Goal: Task Accomplishment & Management: Use online tool/utility

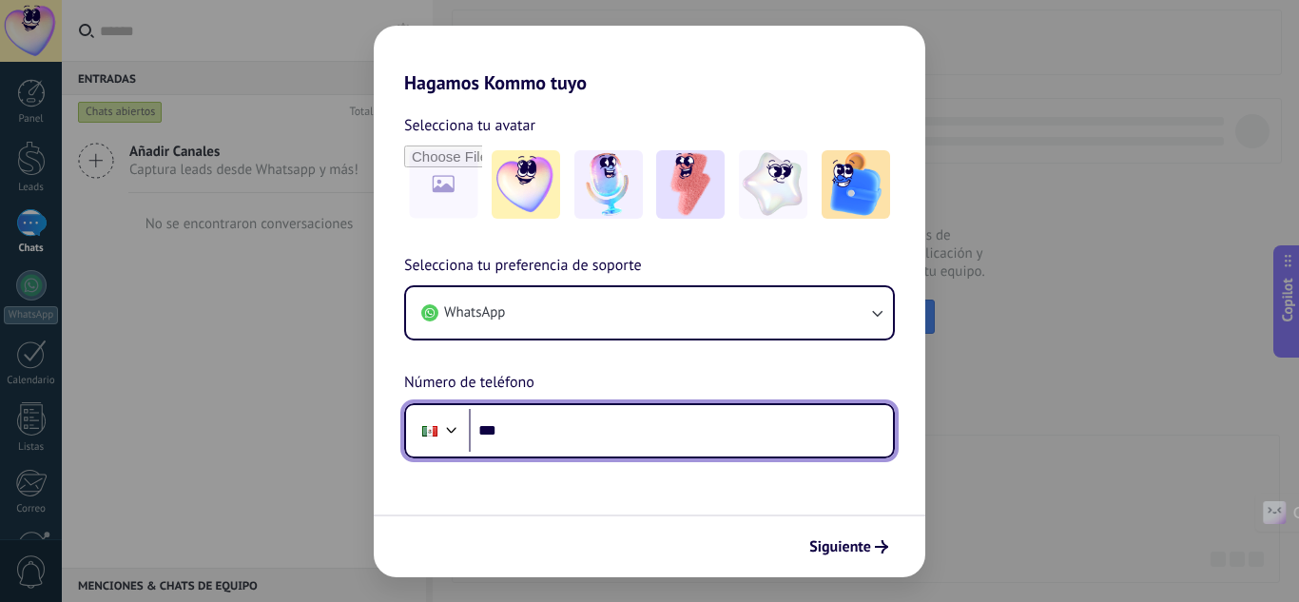
click at [684, 428] on input "***" at bounding box center [681, 431] width 424 height 44
type input "**********"
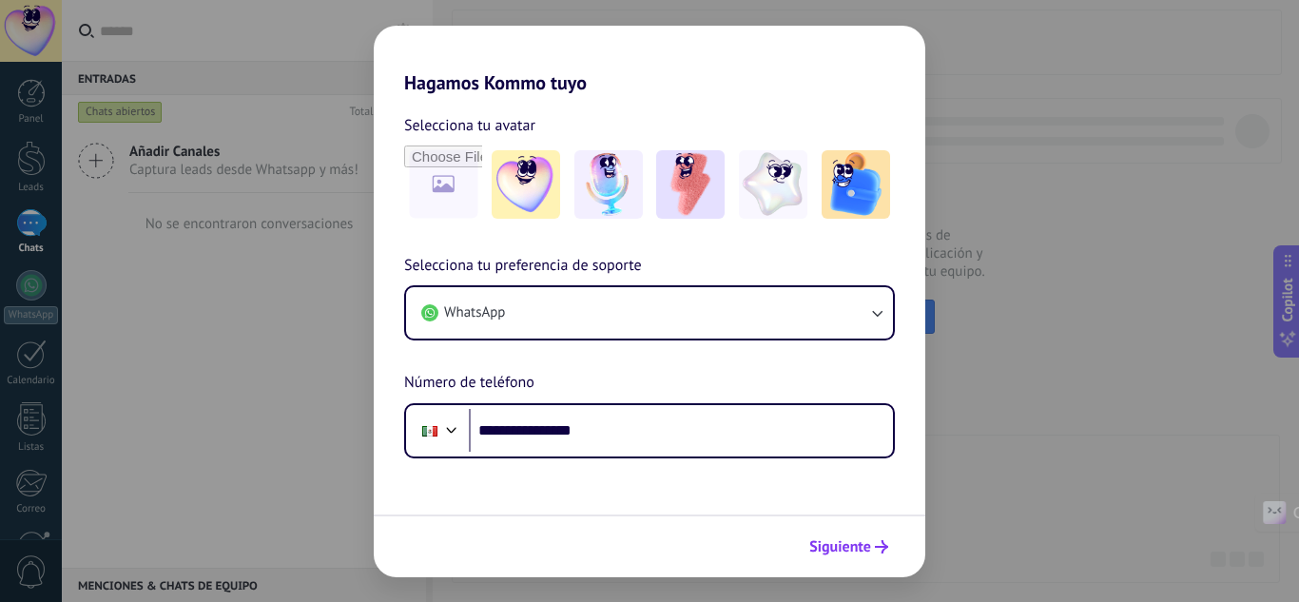
click at [838, 552] on span "Siguiente" at bounding box center [840, 546] width 62 height 13
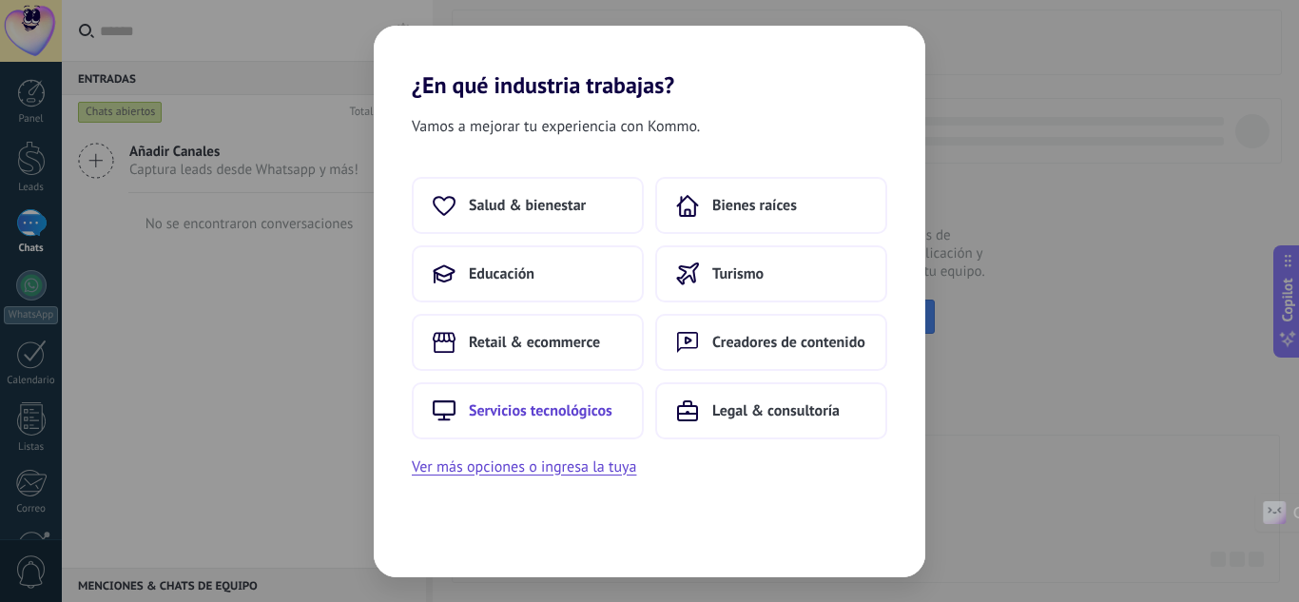
click at [585, 399] on button "Servicios tecnológicos" at bounding box center [528, 410] width 232 height 57
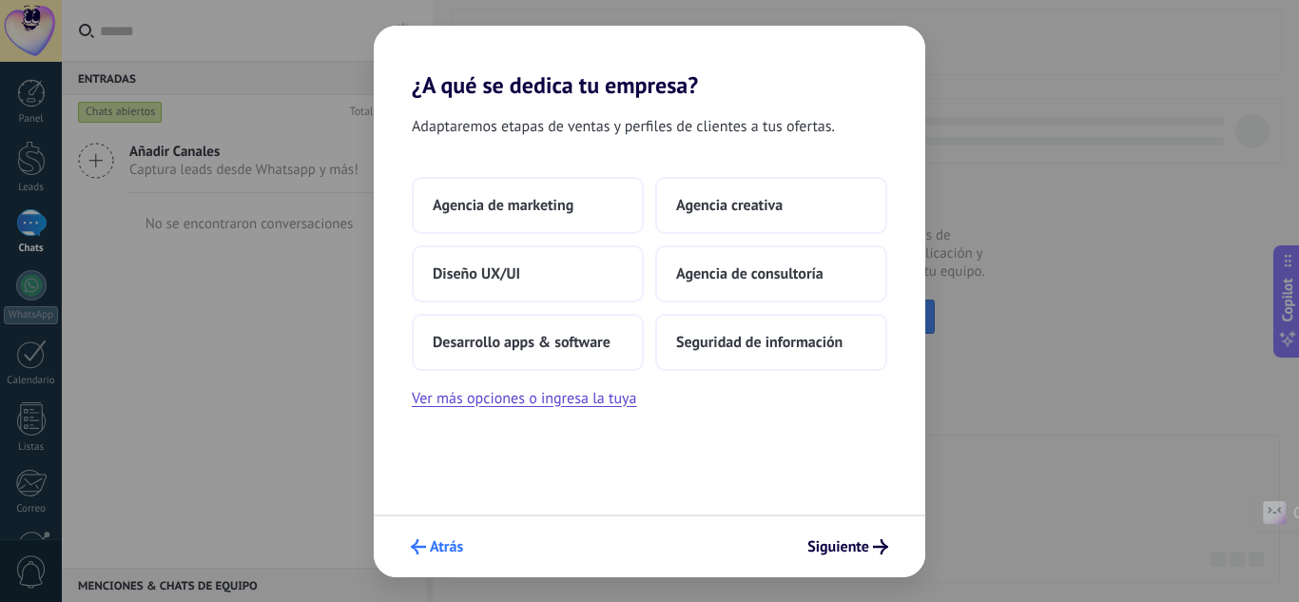
click at [430, 540] on span "Atrás" at bounding box center [446, 546] width 33 height 13
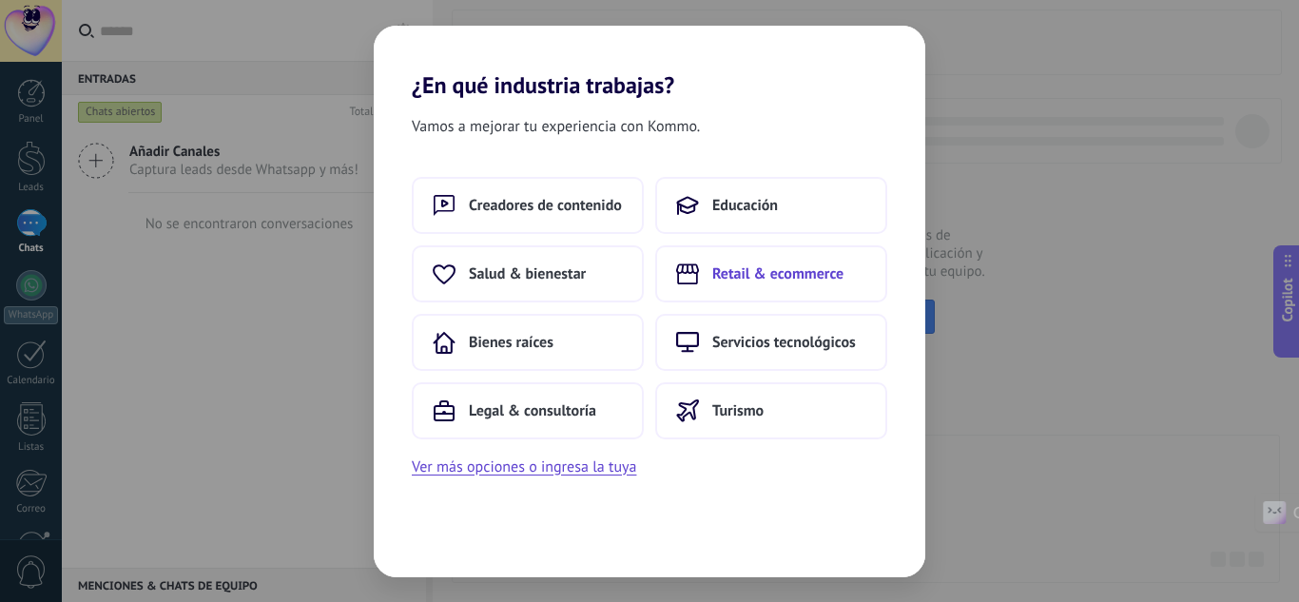
click at [729, 294] on button "Retail & ecommerce" at bounding box center [771, 273] width 232 height 57
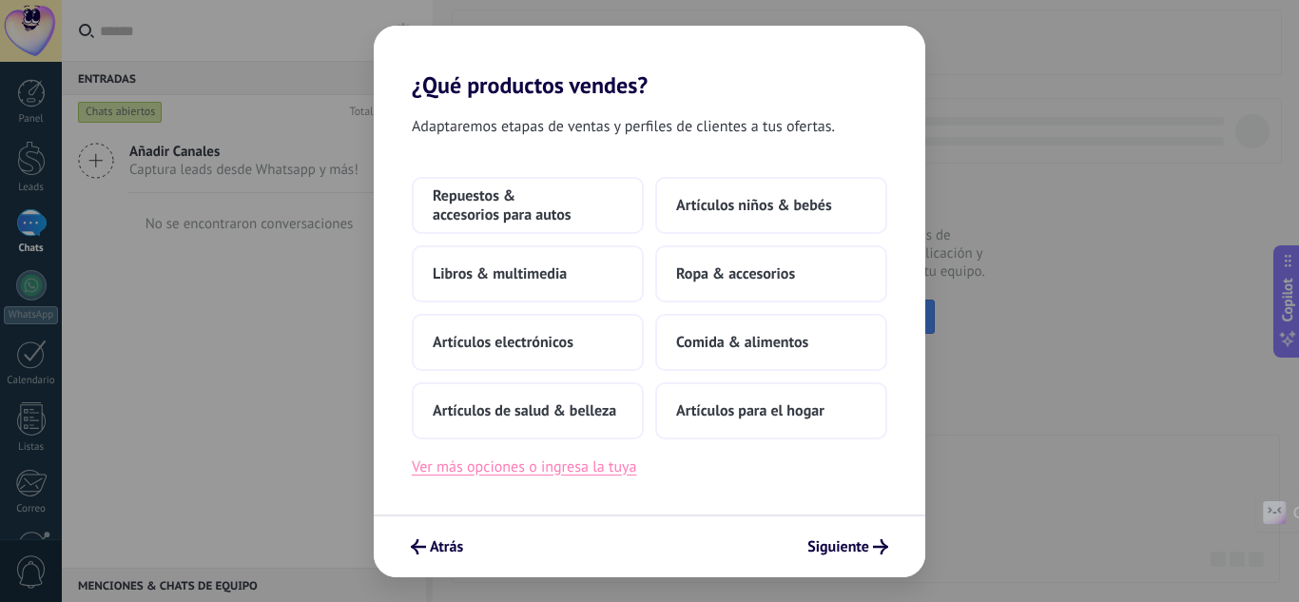
click at [621, 463] on button "Ver más opciones o ingresa la tuya" at bounding box center [524, 466] width 224 height 25
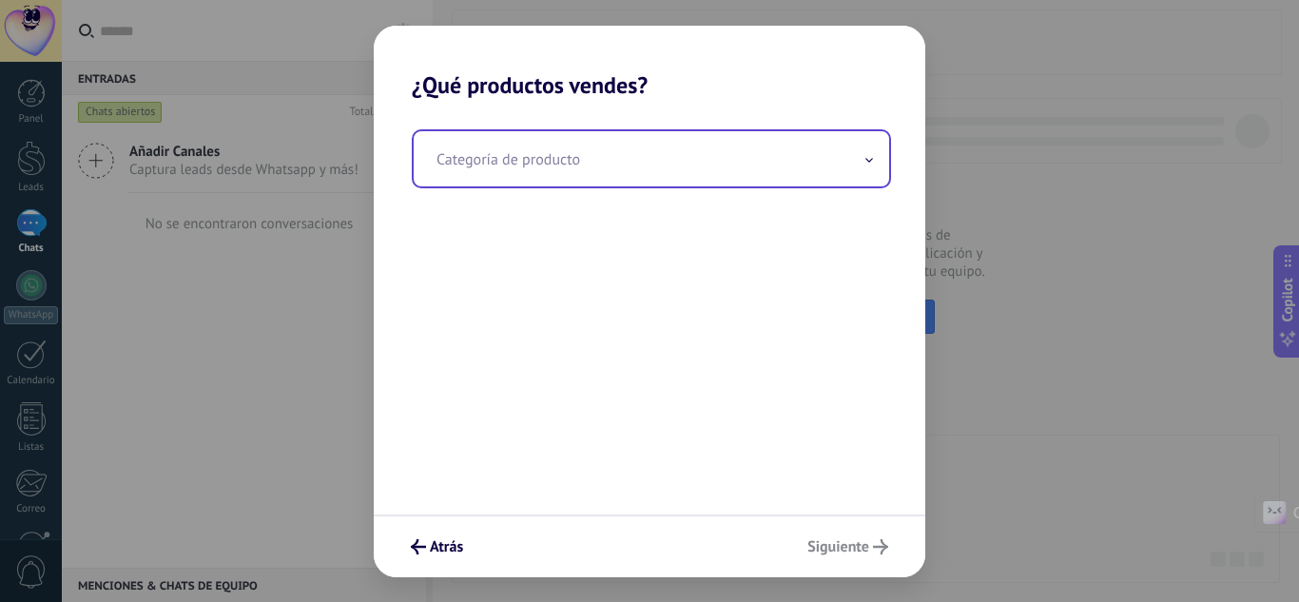
click at [648, 171] on input "text" at bounding box center [651, 158] width 475 height 55
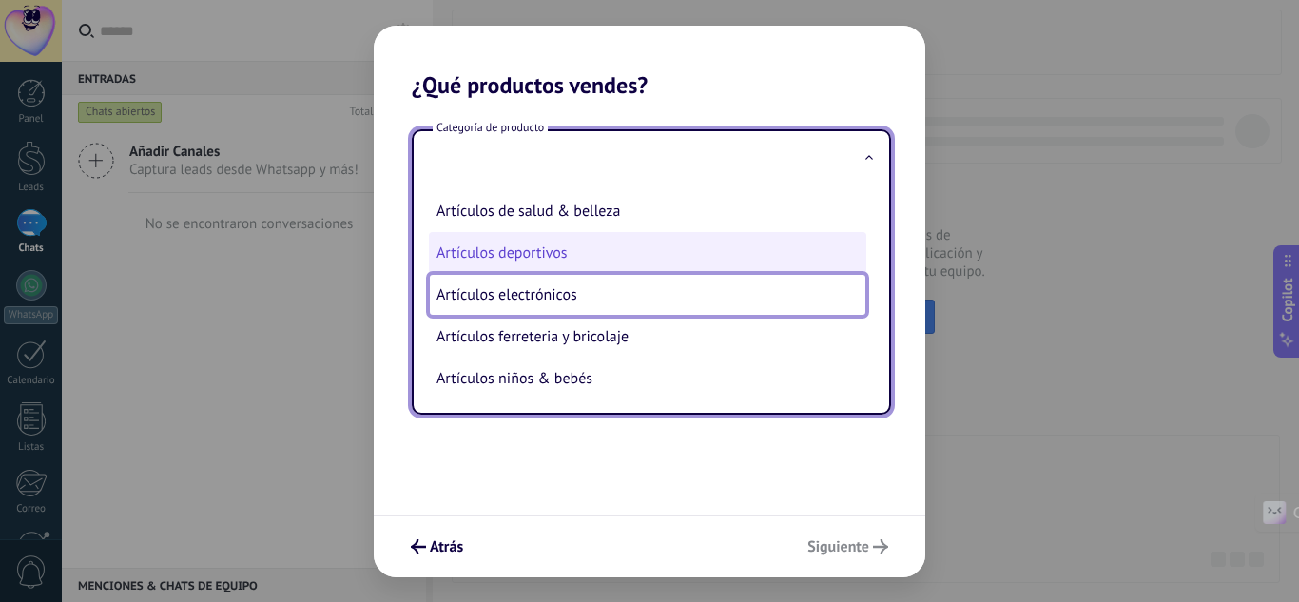
type input "**********"
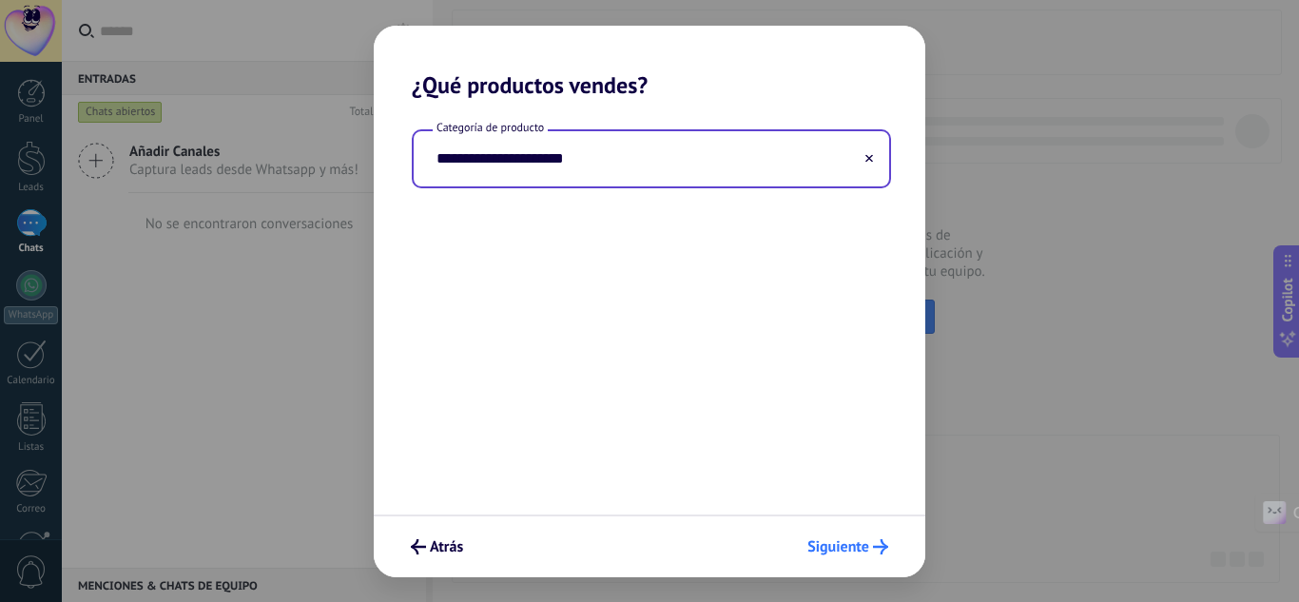
click at [812, 531] on button "Siguiente" at bounding box center [848, 546] width 98 height 32
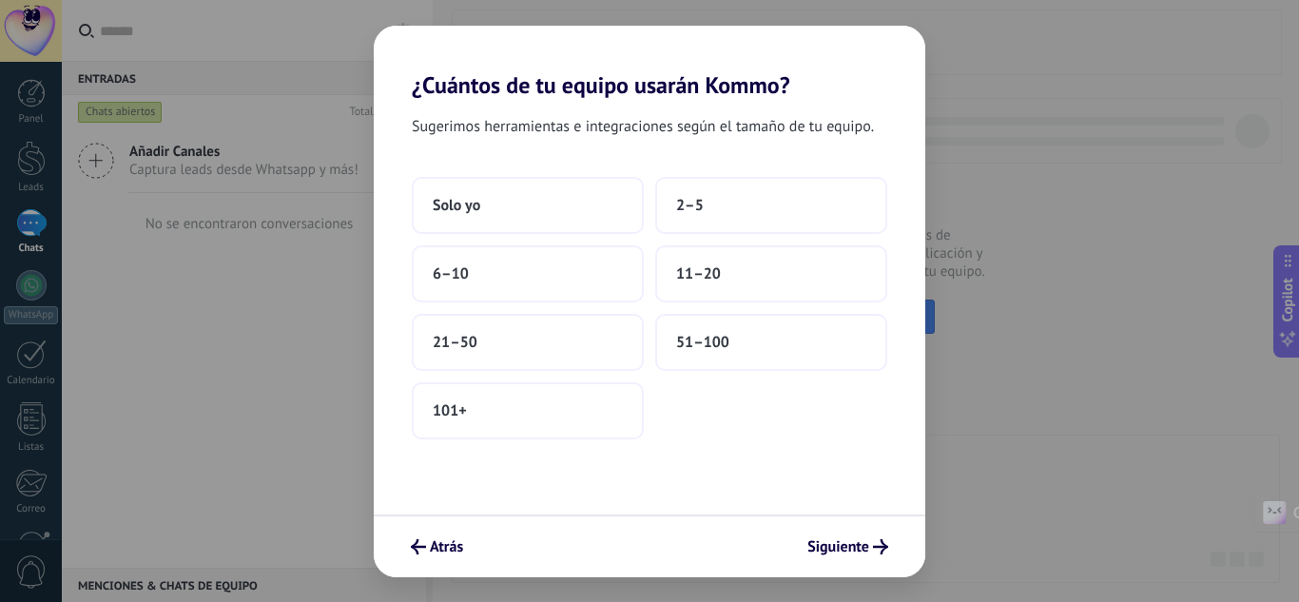
click at [812, 531] on button "Siguiente" at bounding box center [848, 546] width 98 height 32
click at [421, 191] on button "Solo yo" at bounding box center [528, 205] width 232 height 57
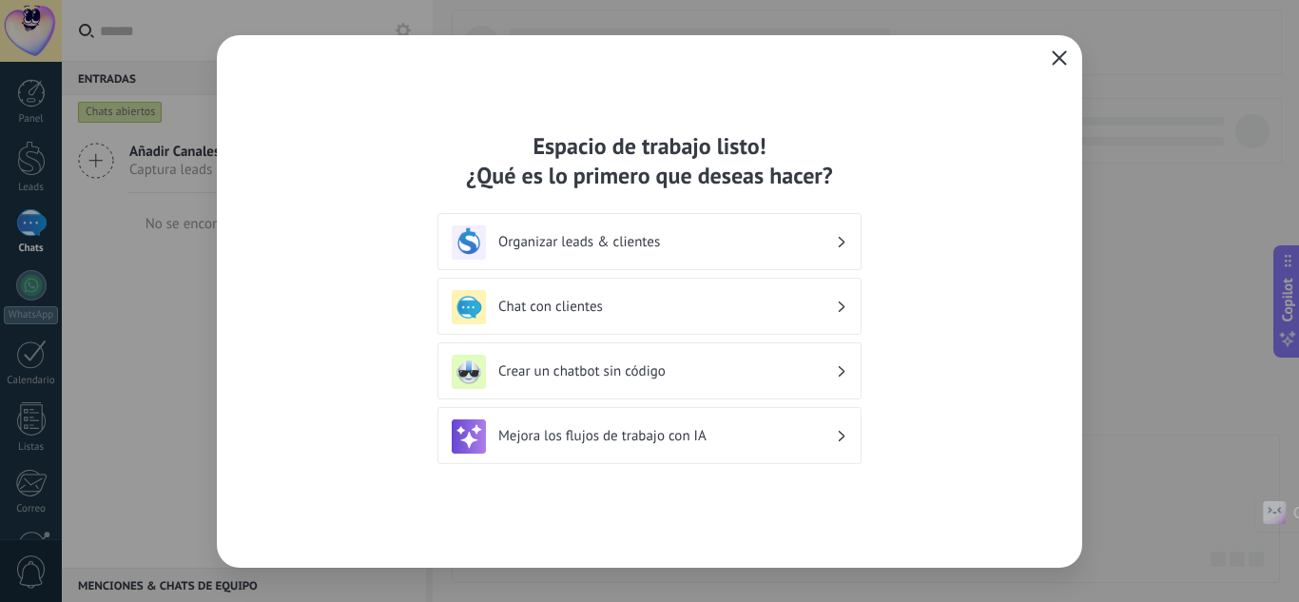
click at [1058, 57] on use "button" at bounding box center [1059, 57] width 14 height 14
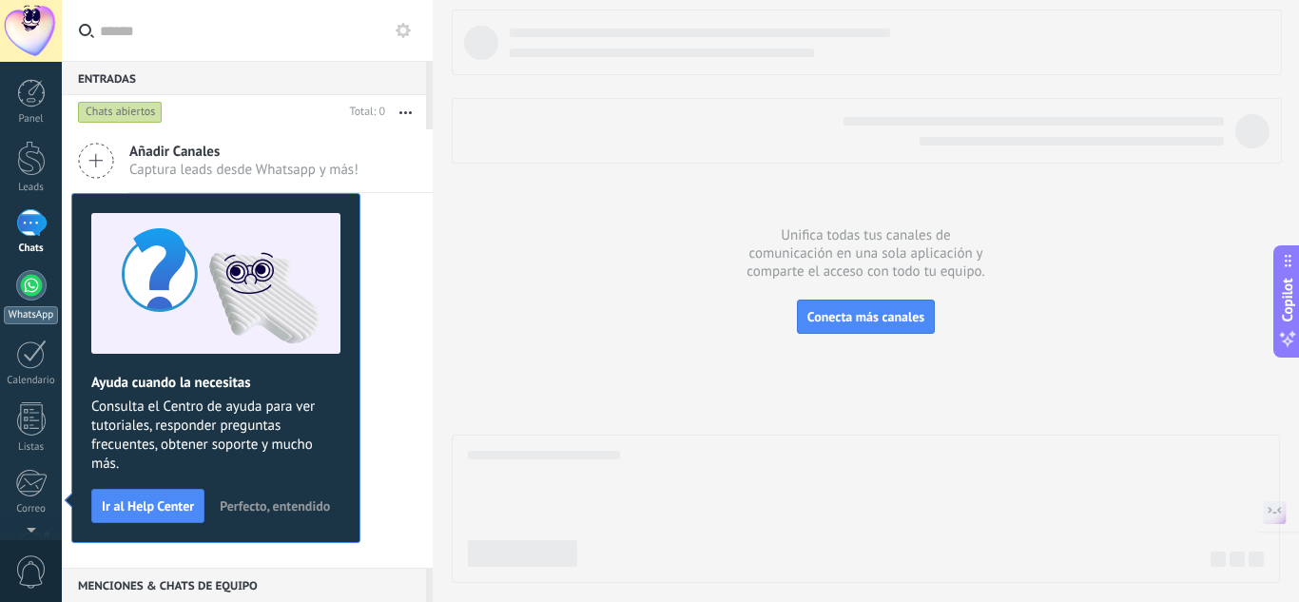
click at [23, 299] on link "WhatsApp" at bounding box center [31, 297] width 62 height 54
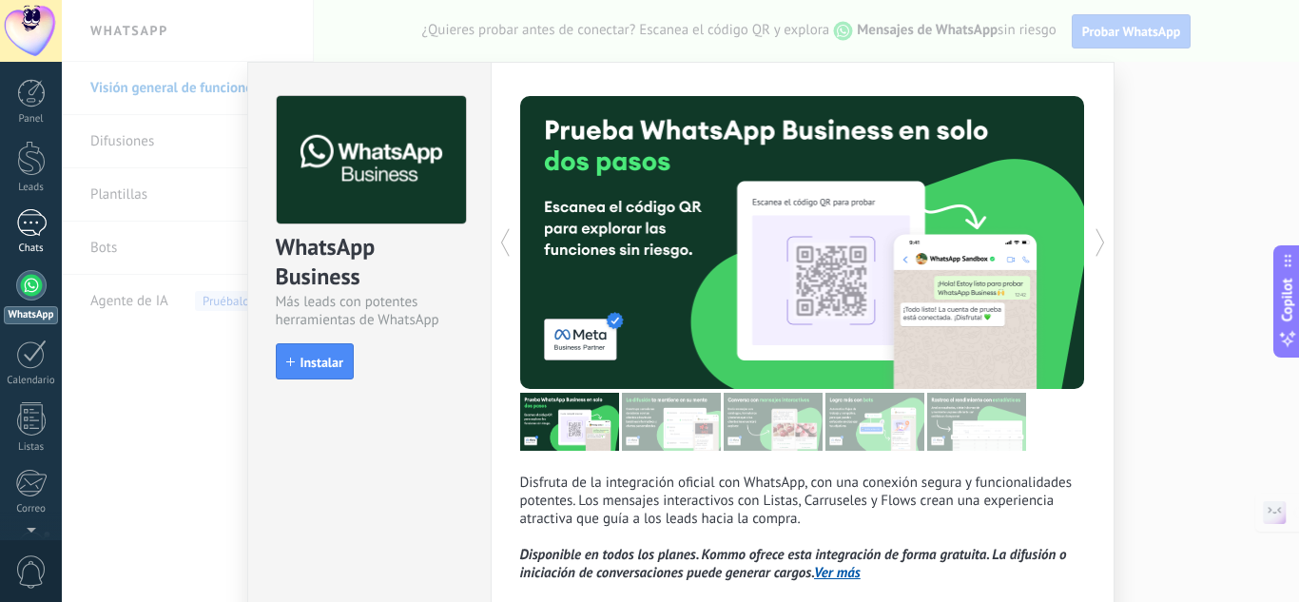
click at [24, 218] on div at bounding box center [31, 223] width 30 height 28
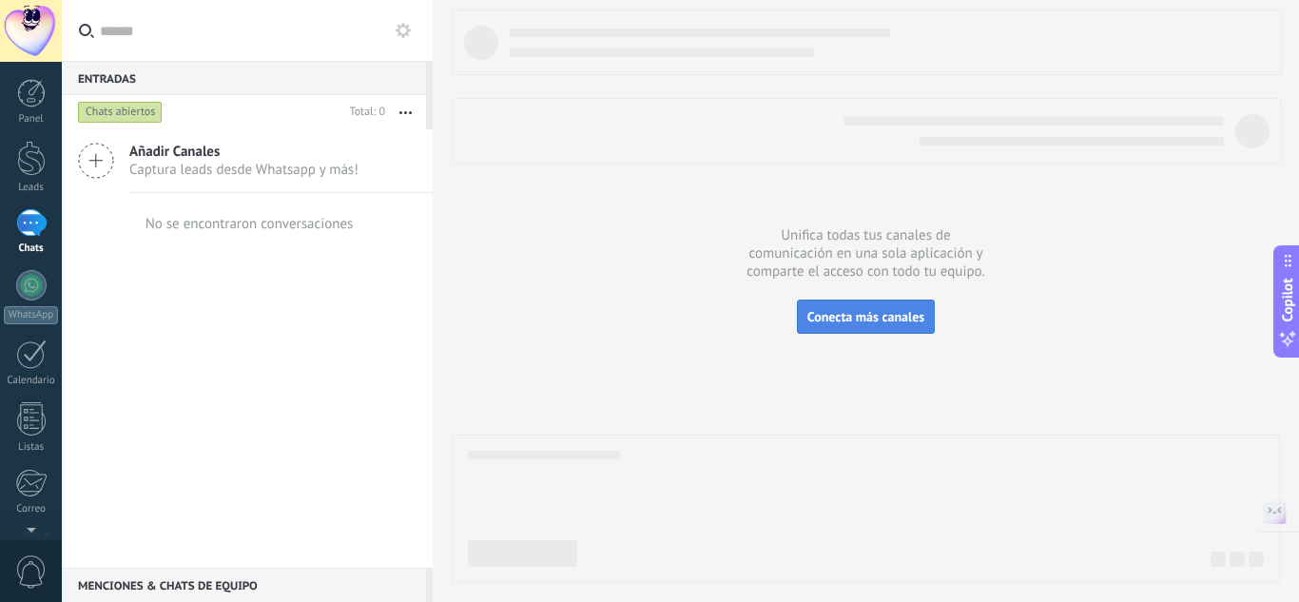
click at [891, 324] on span "Conecta más canales" at bounding box center [865, 316] width 117 height 17
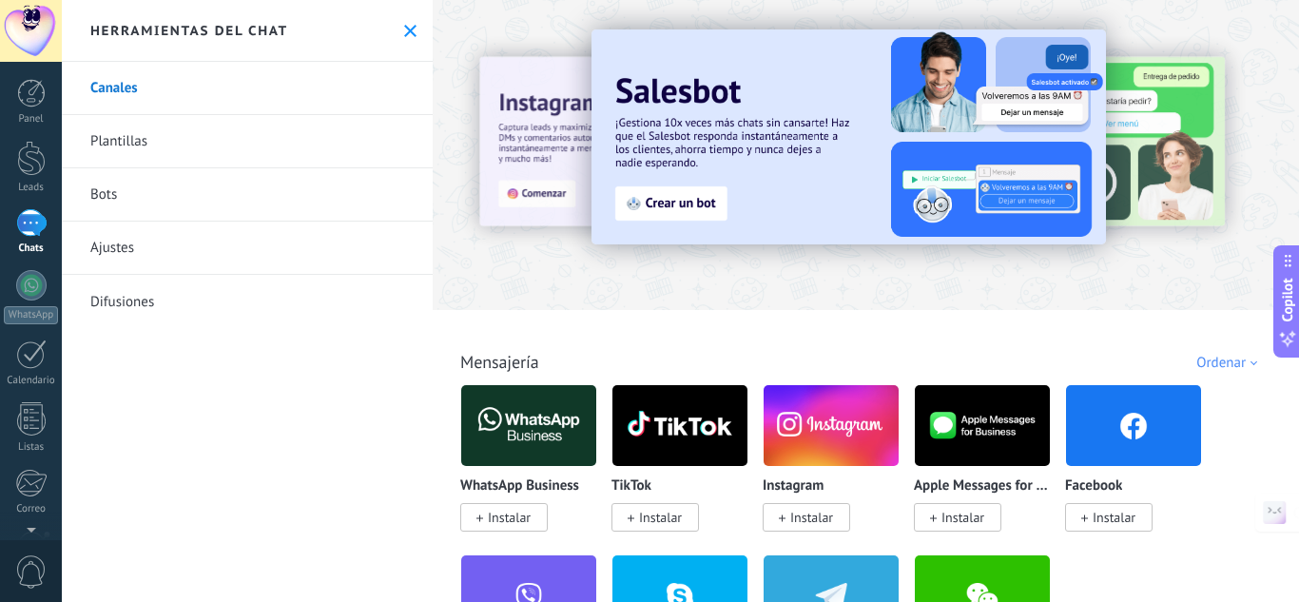
click at [252, 144] on link "Plantillas" at bounding box center [247, 141] width 371 height 53
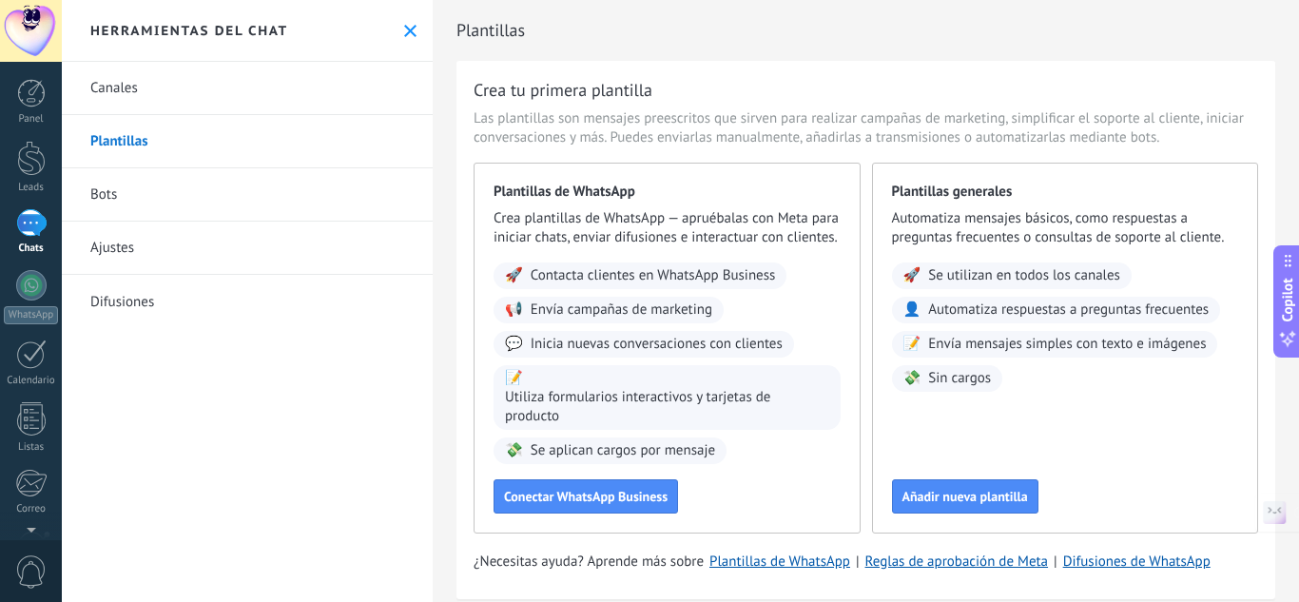
click at [686, 191] on span "Plantillas de WhatsApp" at bounding box center [666, 192] width 347 height 19
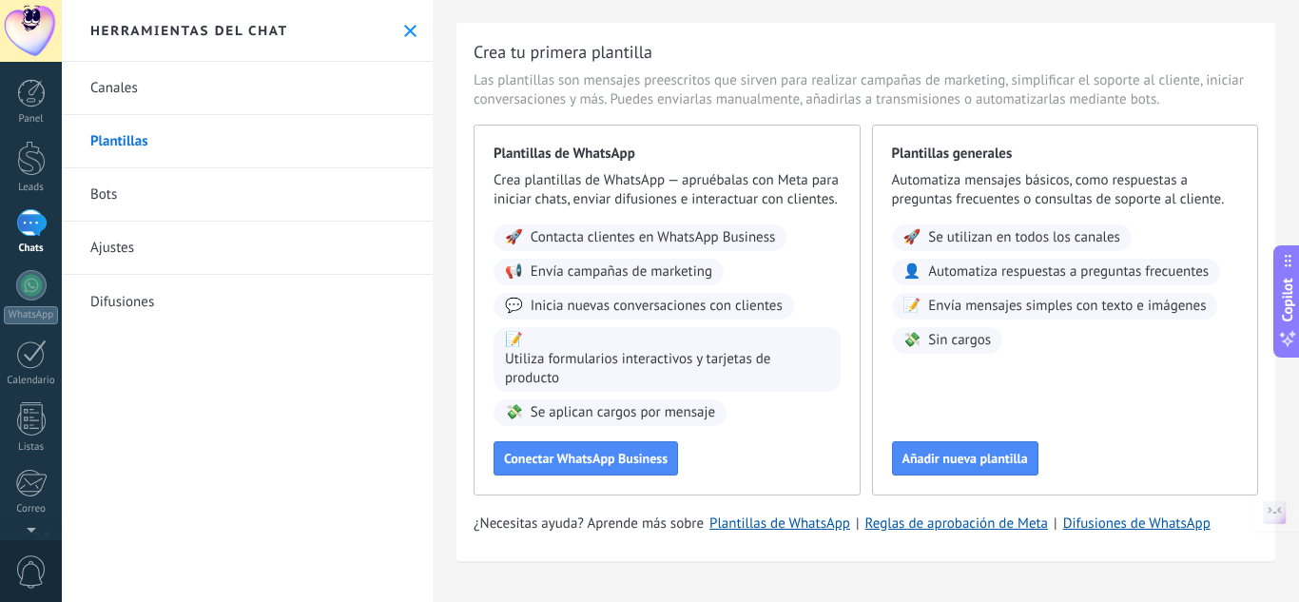
scroll to position [57, 0]
click at [125, 181] on link "Bots" at bounding box center [247, 194] width 371 height 53
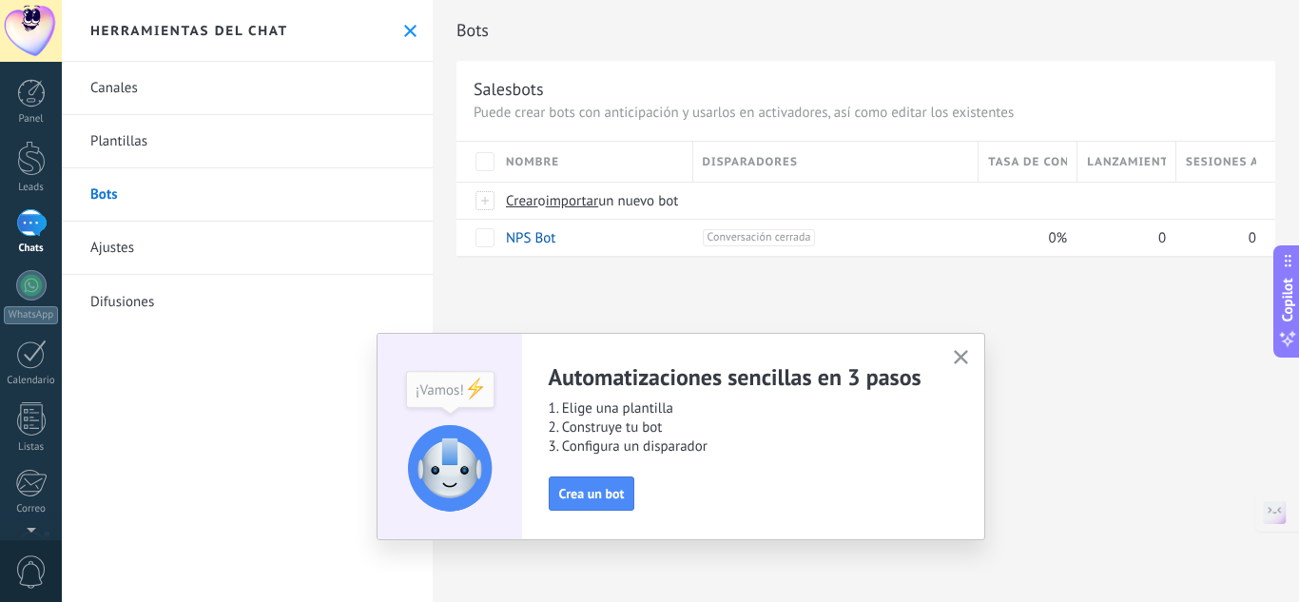
click at [957, 363] on icon "button" at bounding box center [960, 357] width 14 height 14
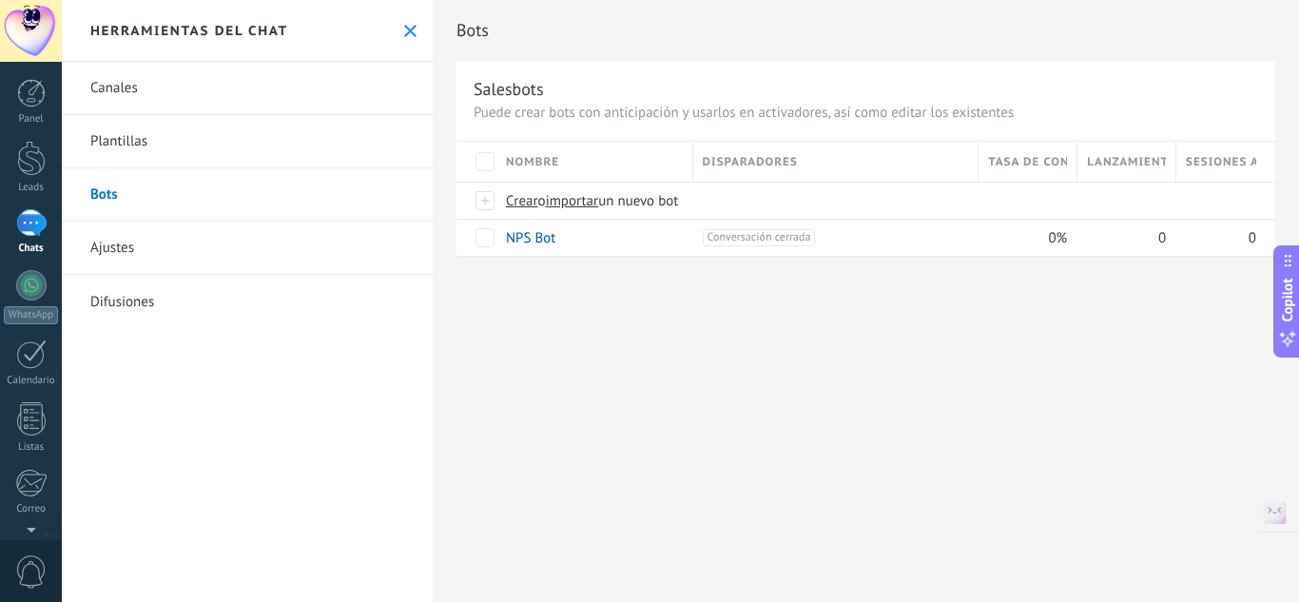
click at [103, 82] on link "Canales" at bounding box center [247, 88] width 371 height 53
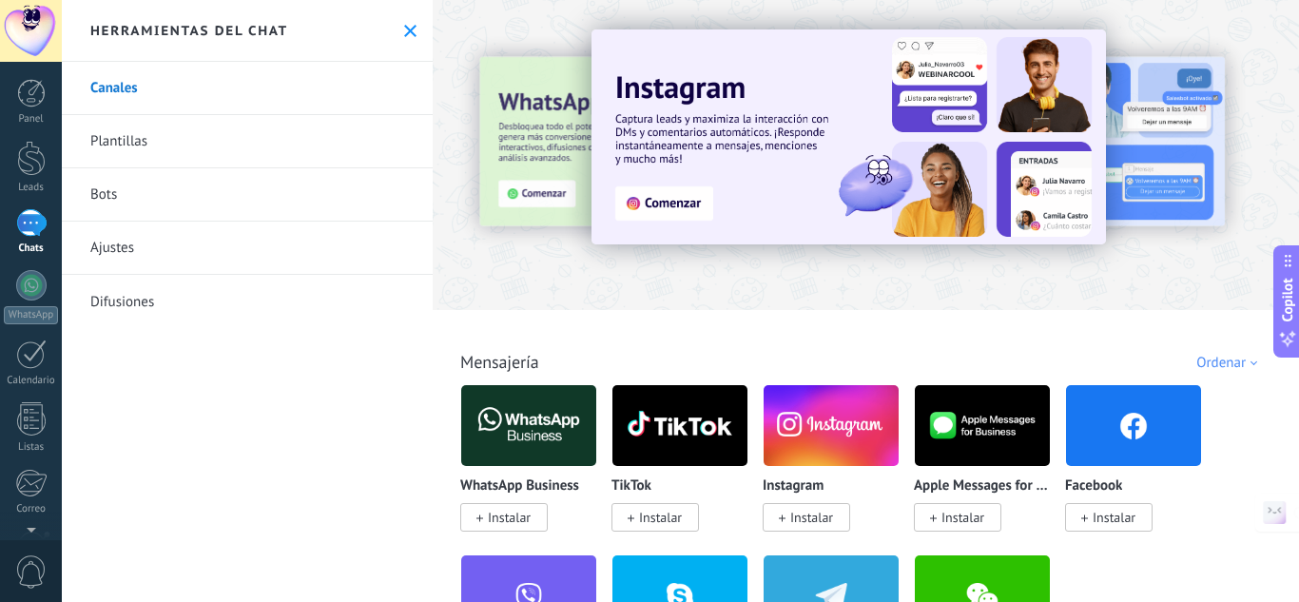
click at [1261, 433] on div "WhatsApp Business Instalar TikTok Instalar Instagram Instalar Apple Messages fo…" at bounding box center [875, 554] width 831 height 340
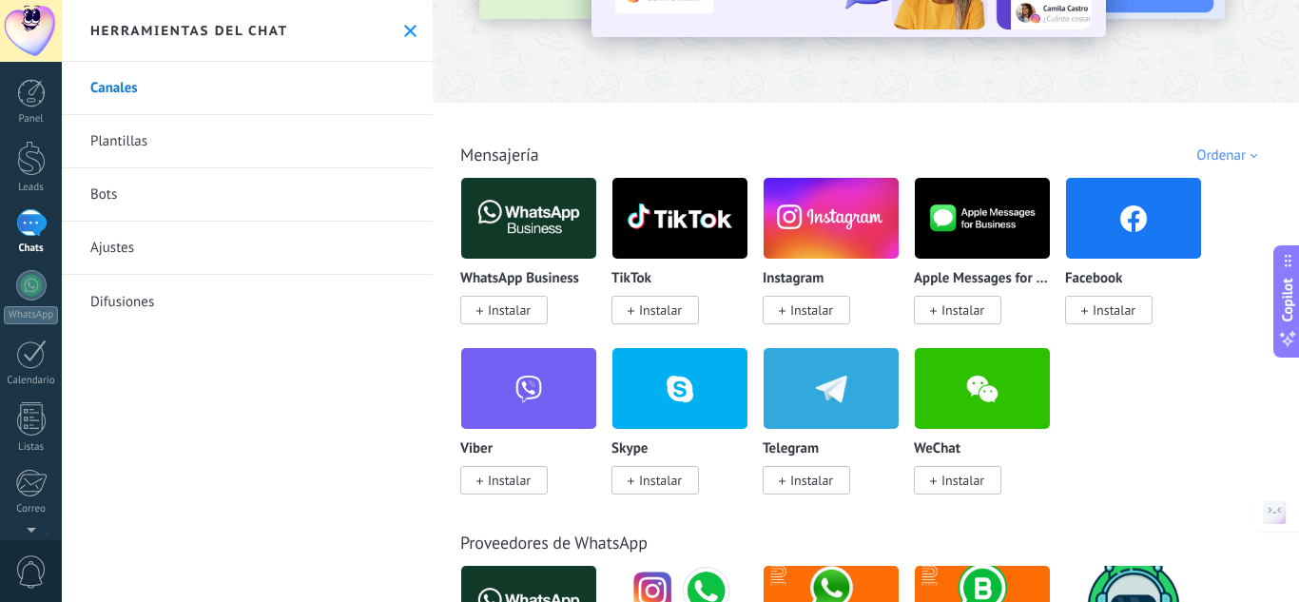
scroll to position [228, 0]
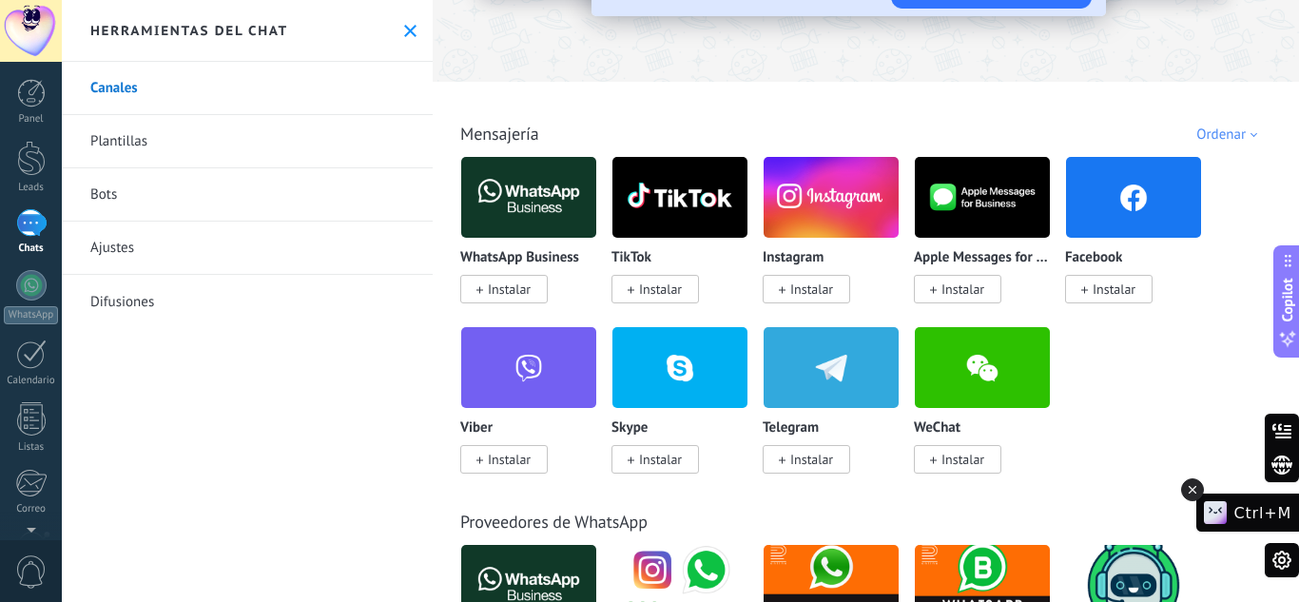
click at [1196, 485] on icon at bounding box center [1191, 489] width 13 height 23
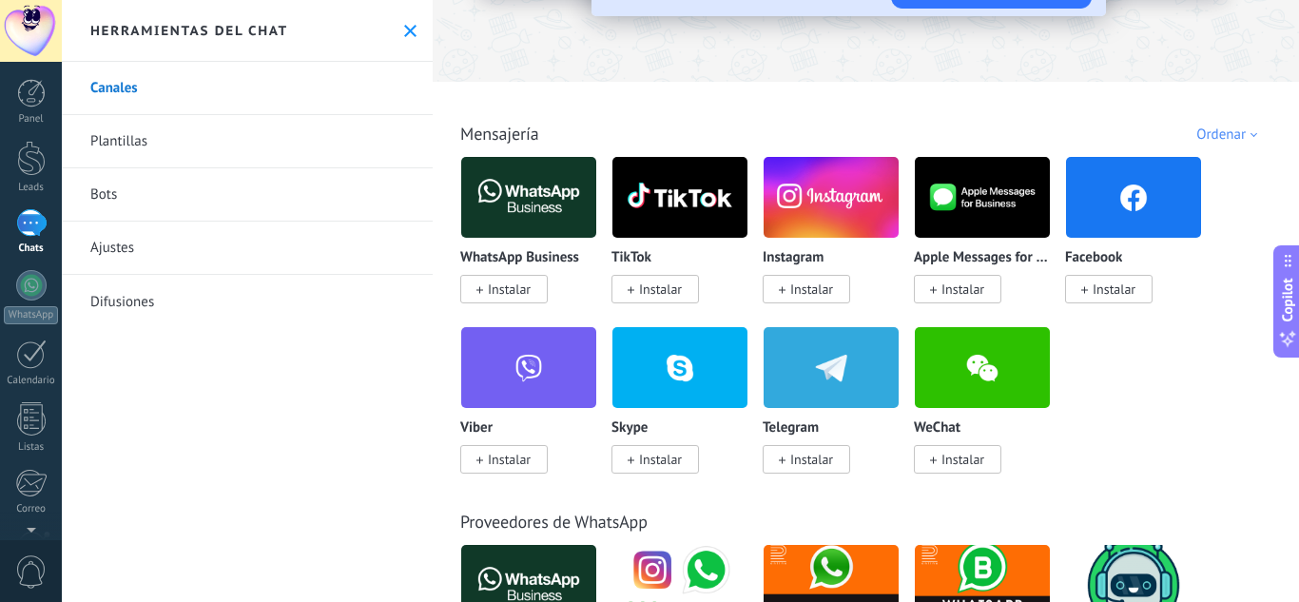
click at [1167, 410] on div "WhatsApp Business Instalar TikTok Instalar Instagram Instalar Apple Messages fo…" at bounding box center [875, 326] width 831 height 340
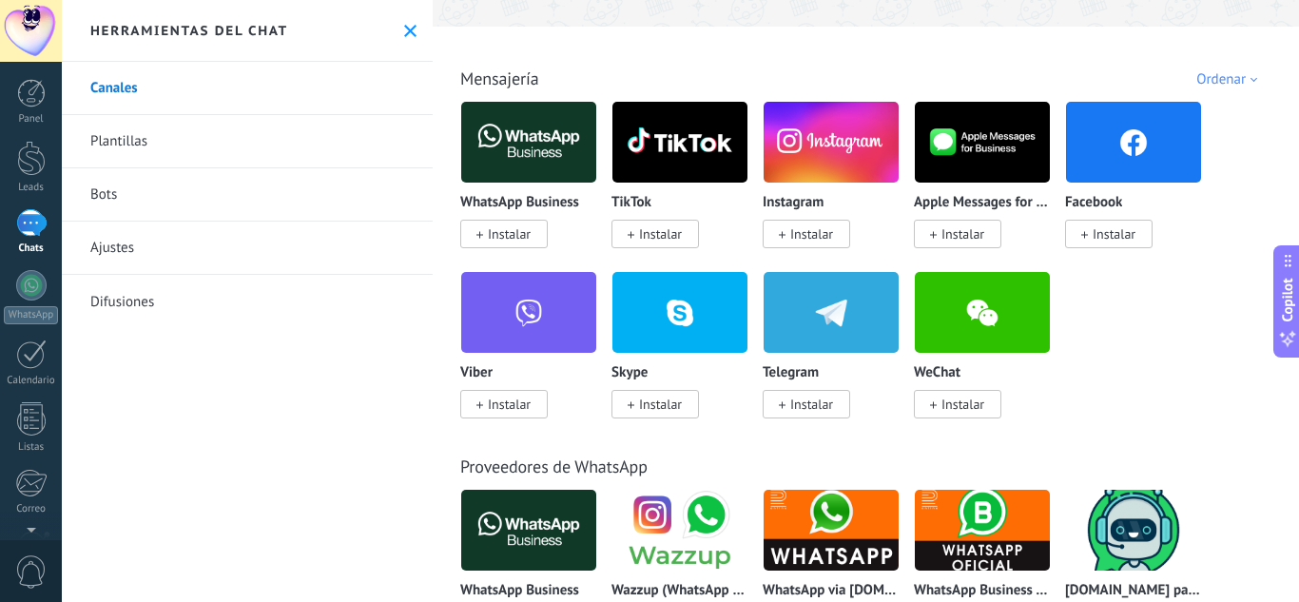
scroll to position [304, 0]
